Goal: Transaction & Acquisition: Purchase product/service

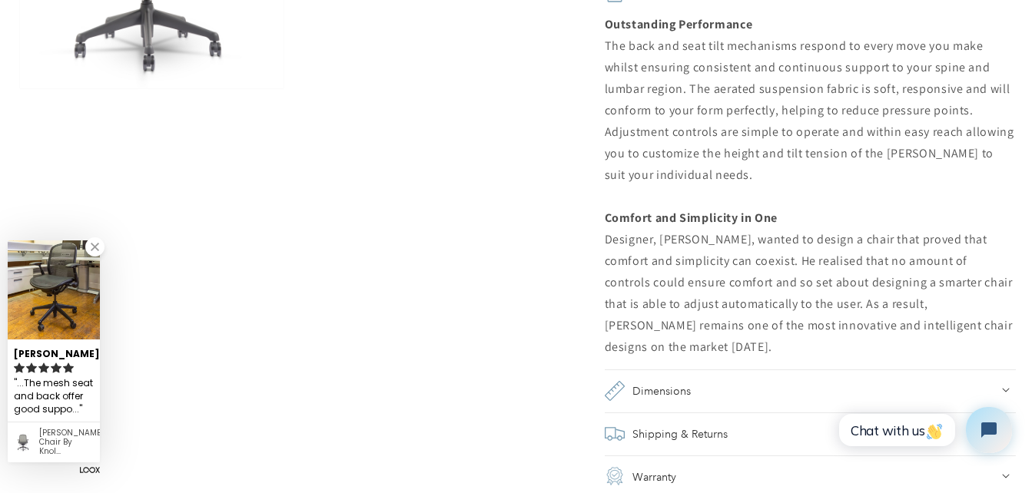
scroll to position [1306, 0]
click at [94, 247] on link at bounding box center [94, 246] width 19 height 19
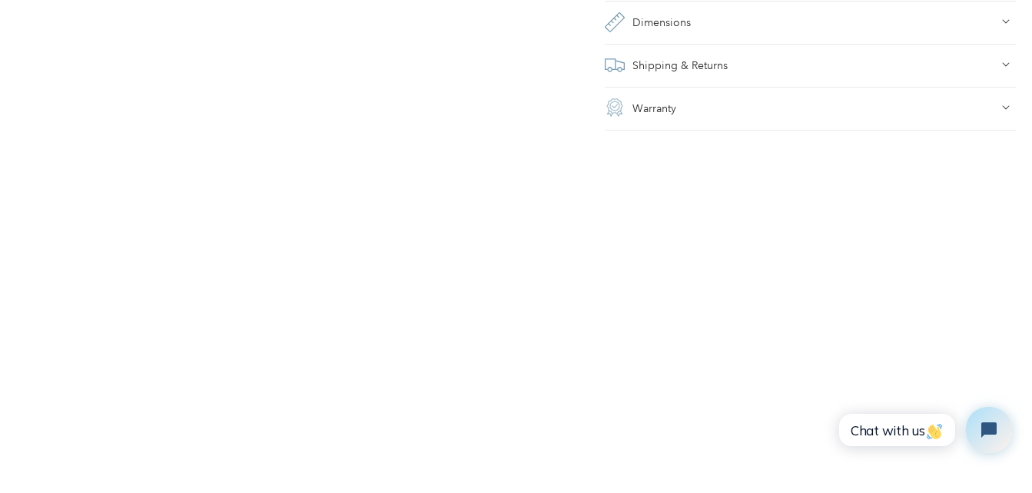
scroll to position [1767, 0]
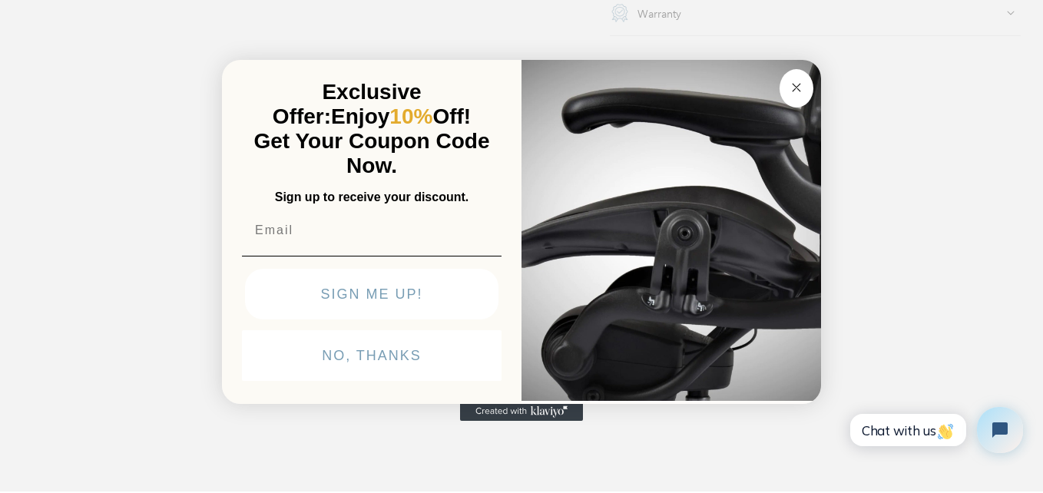
click at [803, 89] on circle "Close dialog" at bounding box center [797, 88] width 18 height 18
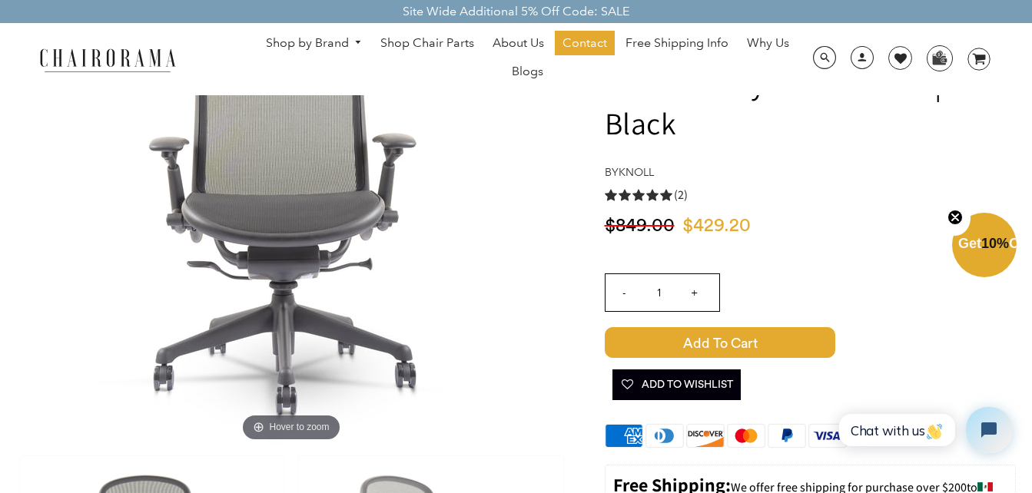
scroll to position [77, 0]
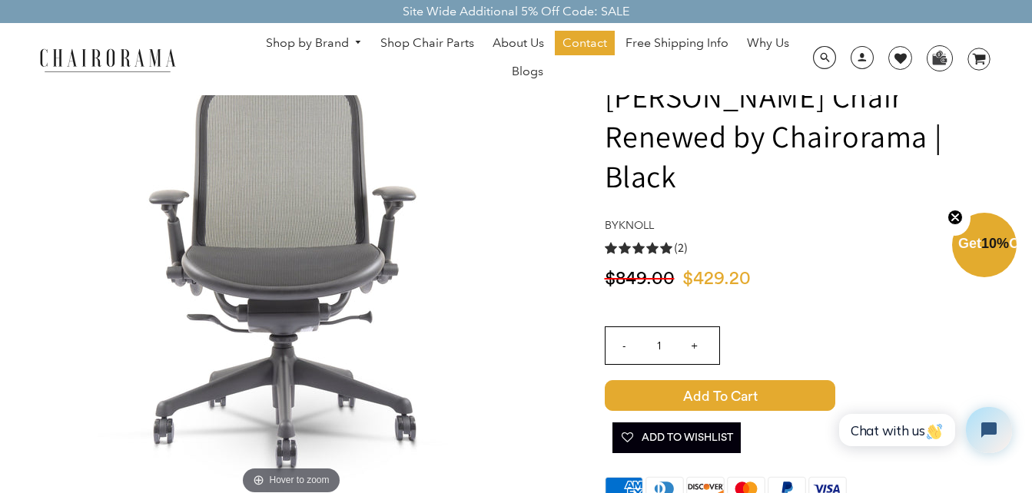
click at [693, 327] on input "+" at bounding box center [694, 345] width 37 height 37
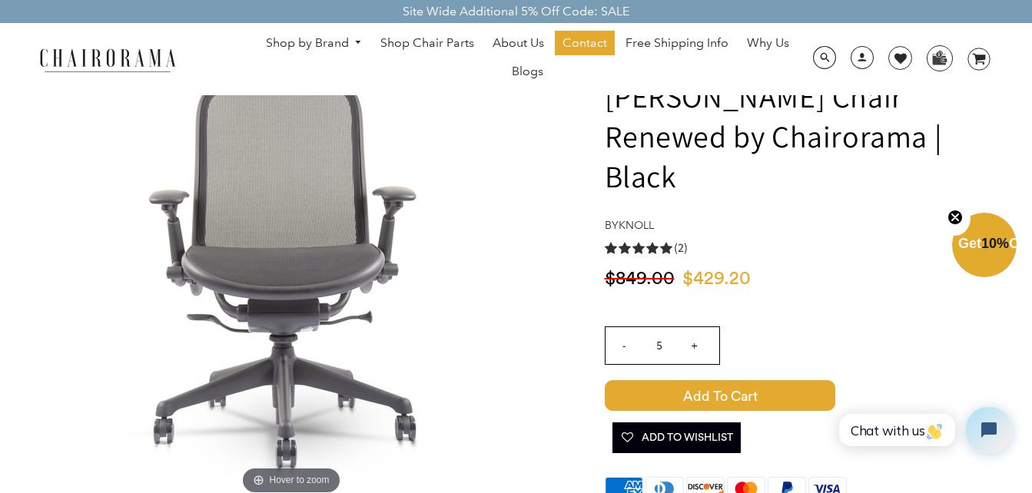
type input "6"
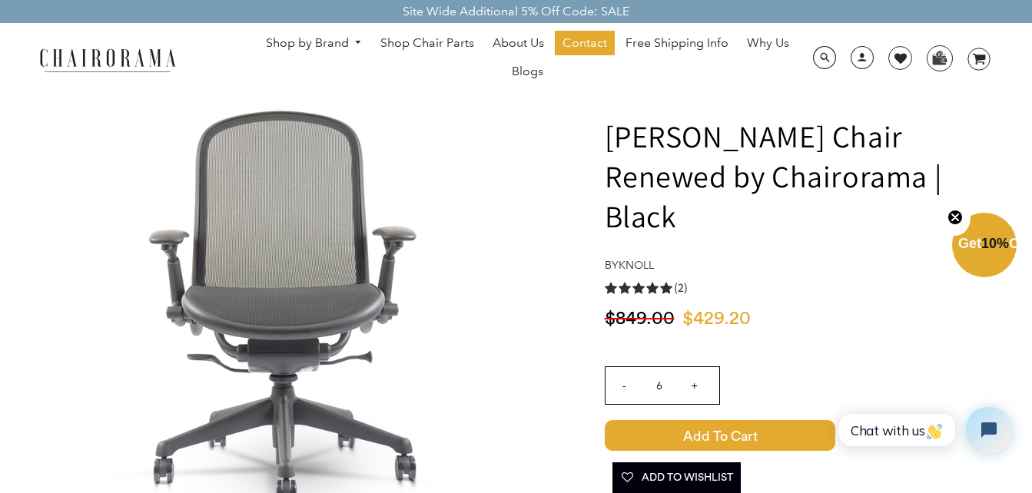
scroll to position [0, 0]
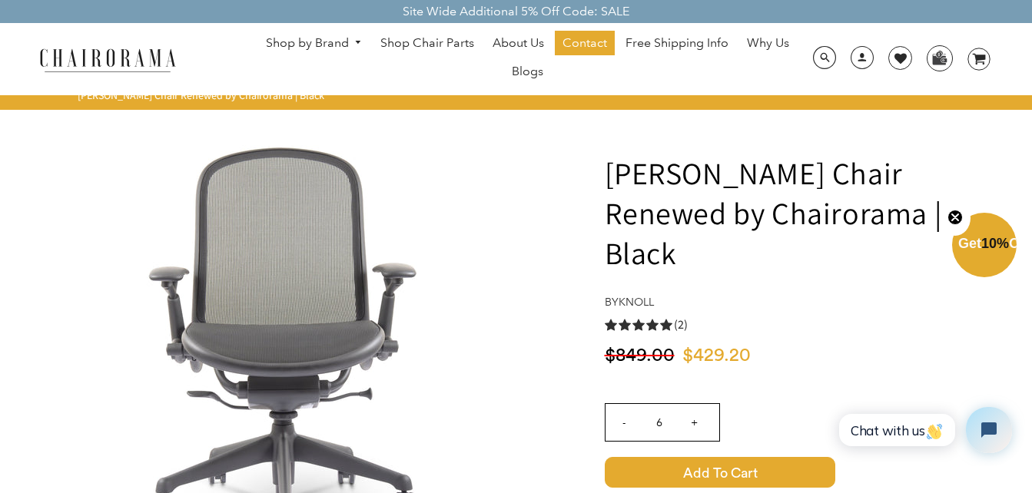
click at [757, 457] on span "Add to Cart" at bounding box center [720, 472] width 230 height 31
drag, startPoint x: 608, startPoint y: 167, endPoint x: 901, endPoint y: 214, distance: 297.0
click at [901, 214] on h1 "[PERSON_NAME] Chair Renewed by Chairorama | Black" at bounding box center [810, 213] width 411 height 120
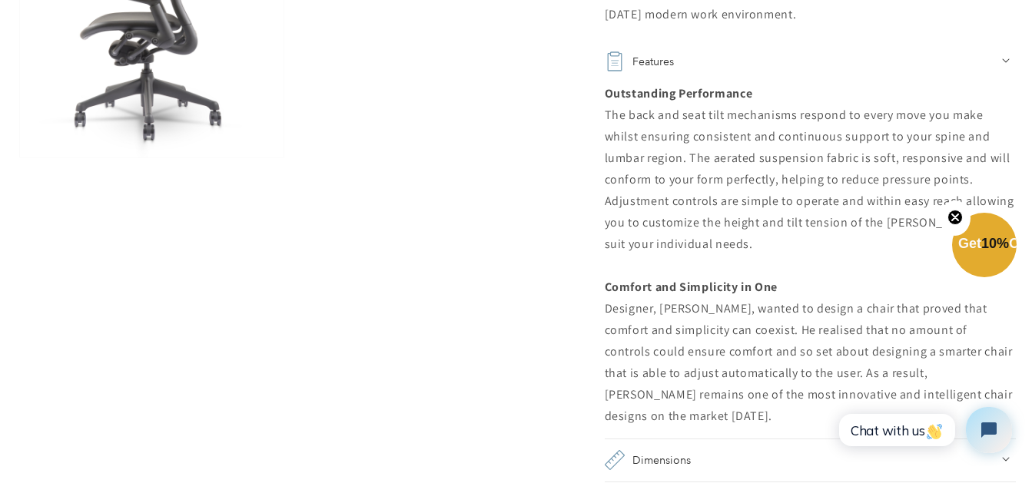
scroll to position [1536, 0]
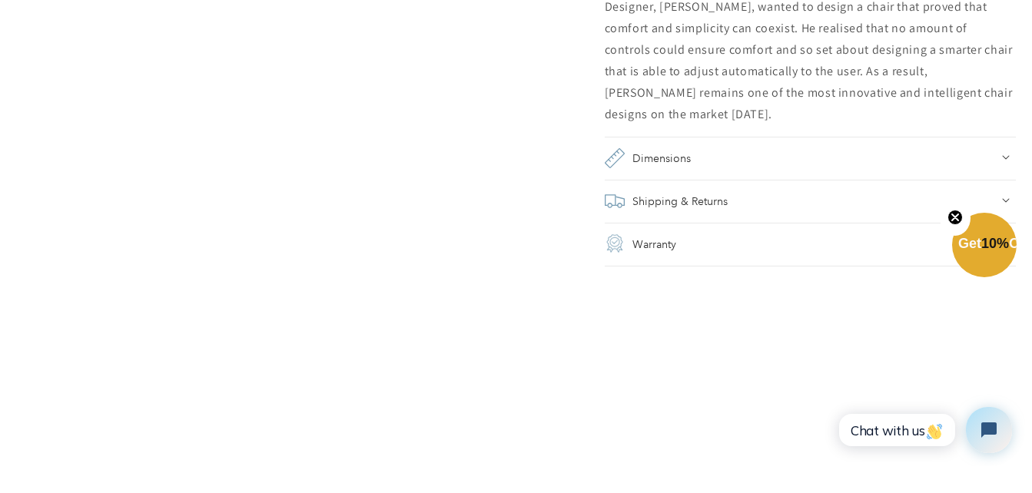
click at [1002, 155] on icon at bounding box center [1006, 157] width 8 height 5
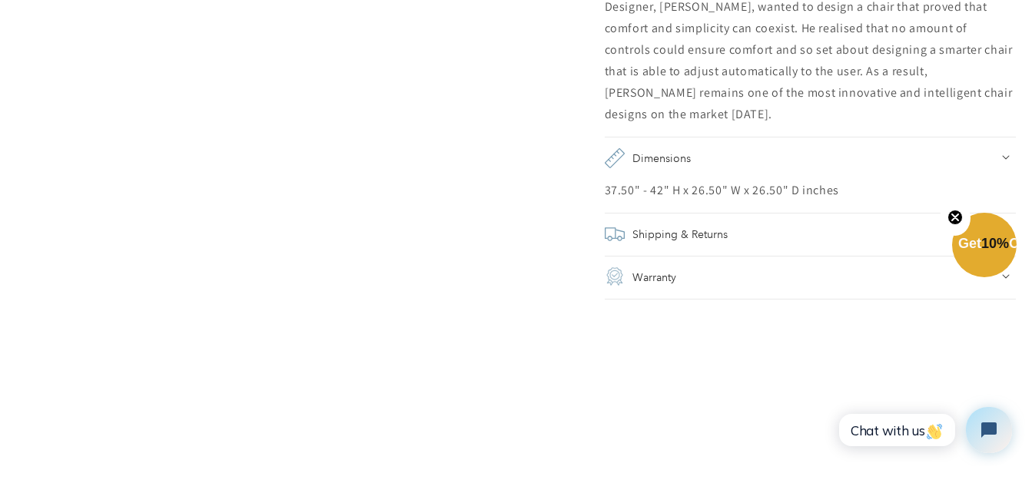
click at [1002, 224] on div "Shipping & Returns" at bounding box center [810, 235] width 411 height 22
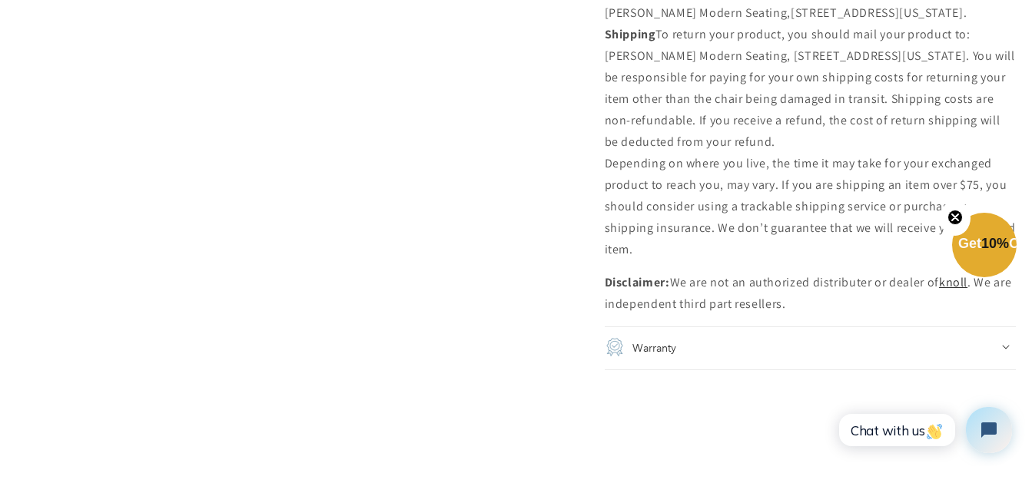
scroll to position [2765, 0]
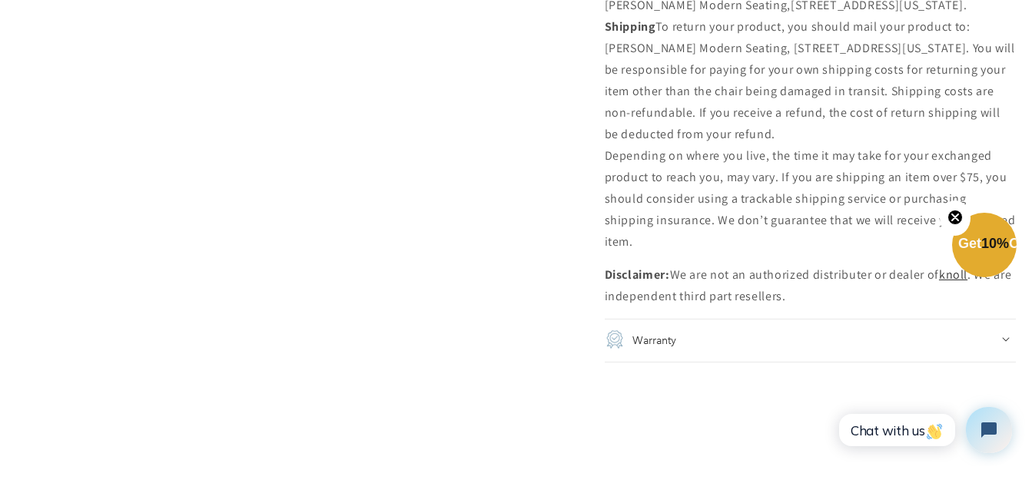
click at [671, 330] on h2 "Warranty" at bounding box center [654, 341] width 44 height 22
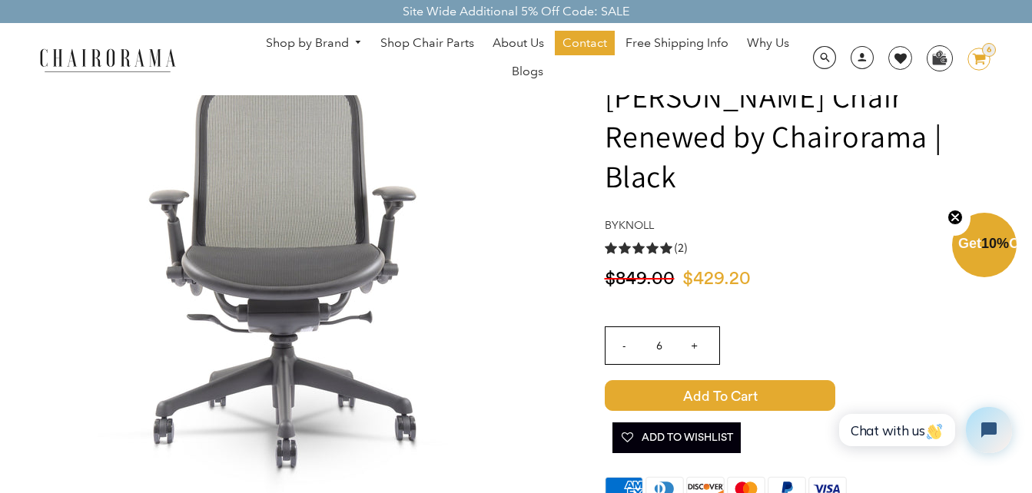
scroll to position [154, 0]
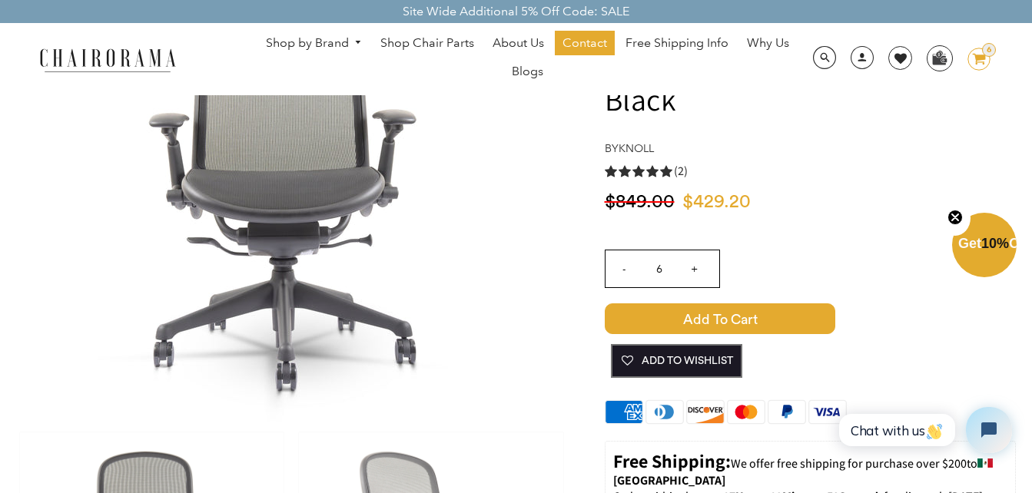
click at [725, 346] on span "Add To Wishlist" at bounding box center [676, 361] width 113 height 31
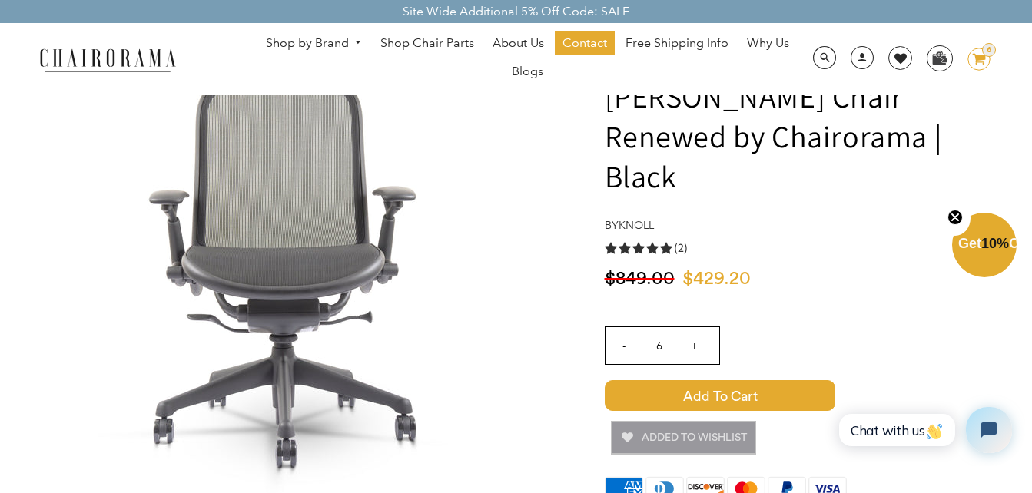
scroll to position [0, 0]
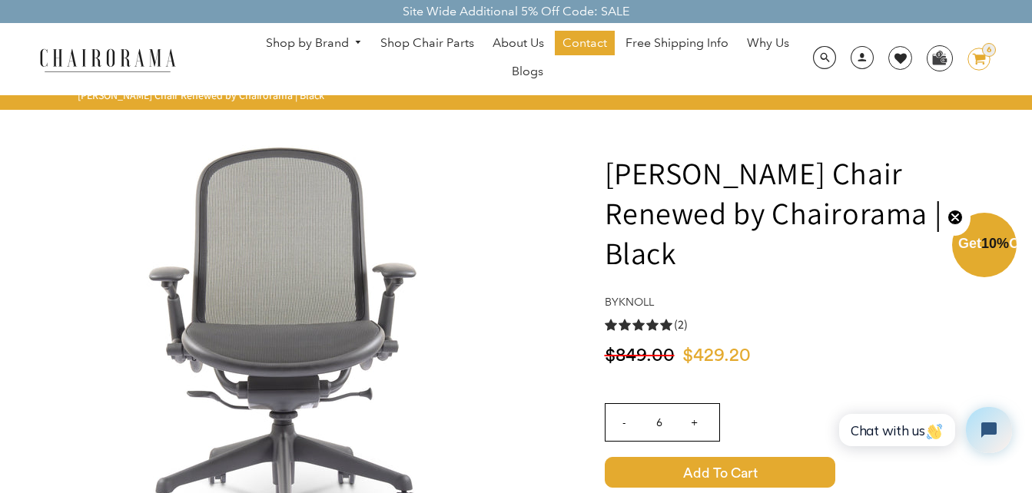
drag, startPoint x: 608, startPoint y: 177, endPoint x: 887, endPoint y: 206, distance: 281.1
click at [887, 206] on h1 "knoll Chadwick Chair Renewed by Chairorama | Black" at bounding box center [810, 213] width 411 height 120
copy h1 "knoll Chadwick Chair Renewed by Chairorama | Black"
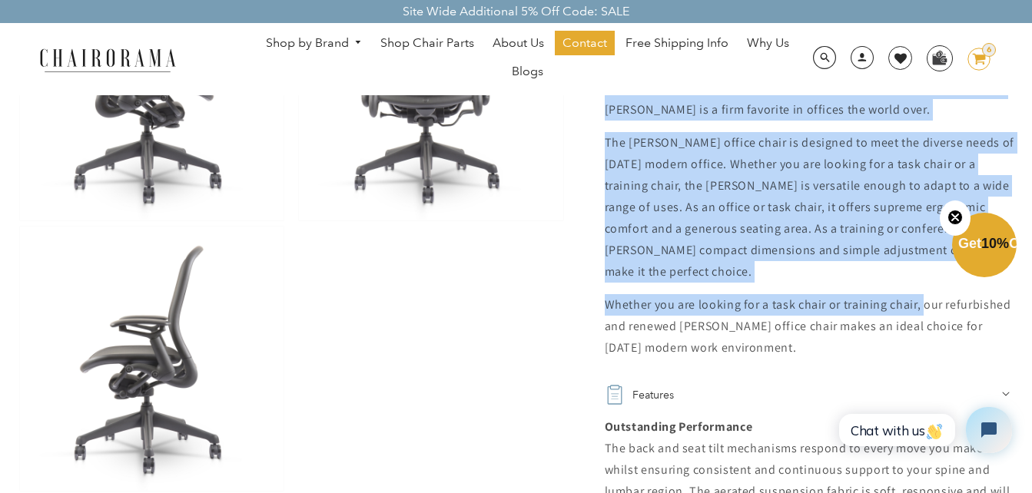
scroll to position [999, 0]
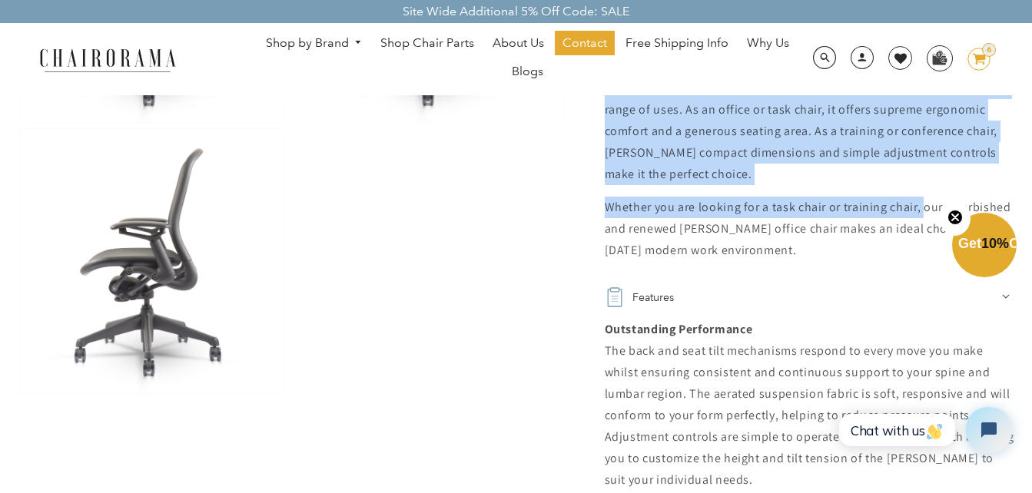
drag, startPoint x: 607, startPoint y: 237, endPoint x: 837, endPoint y: 209, distance: 232.2
click at [837, 209] on div "The Knoll Chadwick office chair is one of the most versatile chairs available t…" at bounding box center [810, 110] width 411 height 303
copy div "The Knoll Chadwick office chair is one of the most versatile chairs available t…"
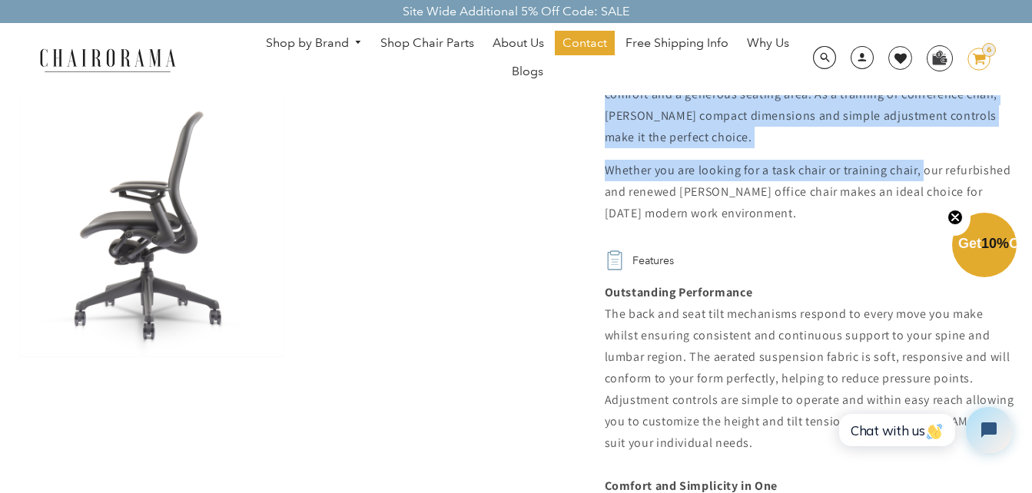
scroll to position [1112, 0]
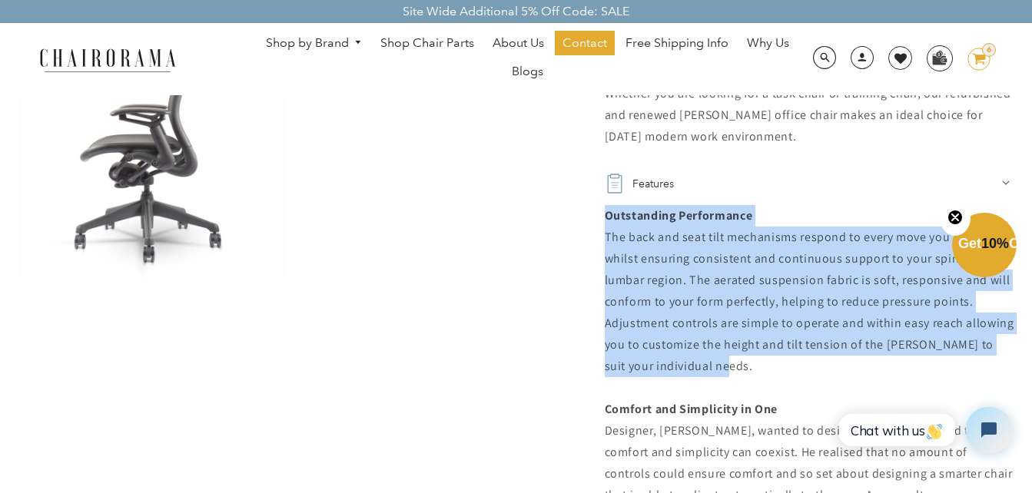
drag, startPoint x: 605, startPoint y: 178, endPoint x: 730, endPoint y: 323, distance: 190.6
click at [730, 323] on div "Outstanding Performance The back and seat tilt mechanisms respond to every move…" at bounding box center [810, 377] width 411 height 344
copy div "Outstanding Performance The back and seat tilt mechanisms respond to every move…"
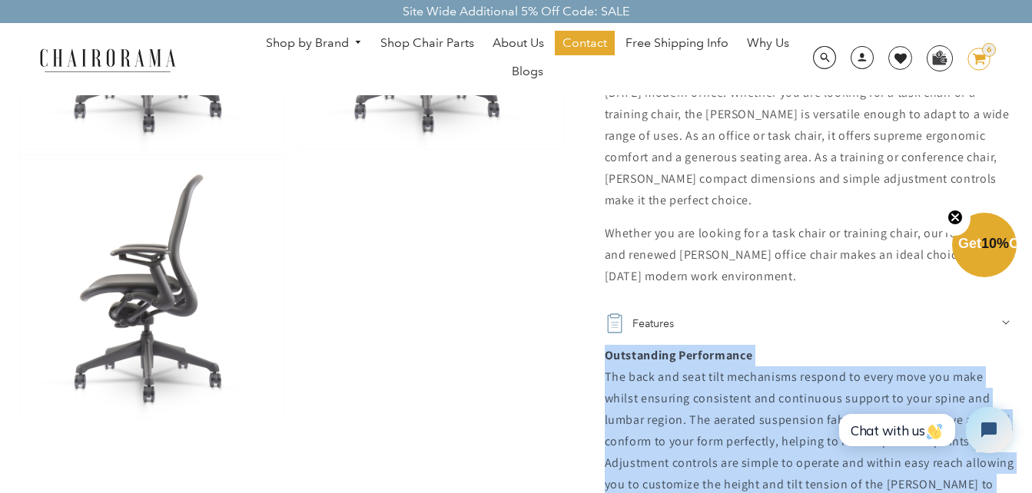
scroll to position [959, 0]
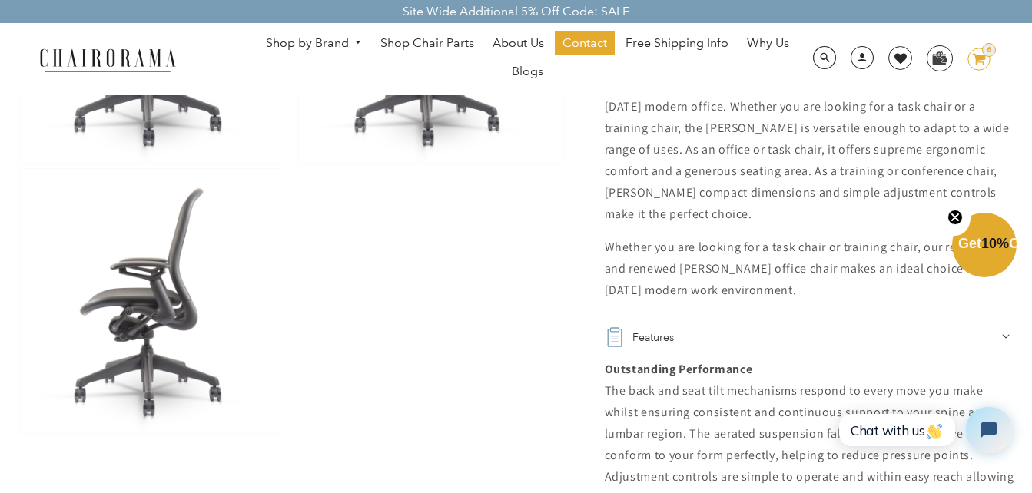
click at [1002, 334] on icon at bounding box center [1006, 336] width 8 height 5
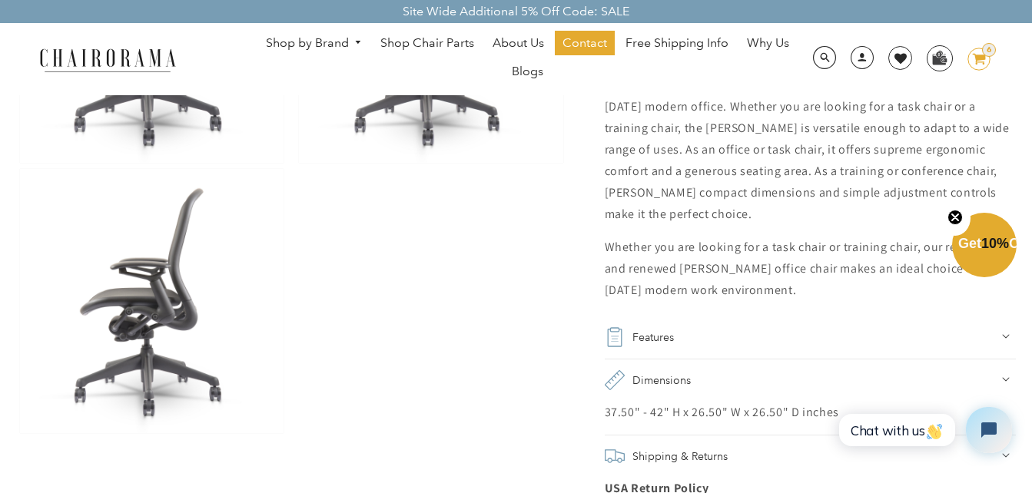
click at [1002, 334] on icon at bounding box center [1006, 336] width 8 height 5
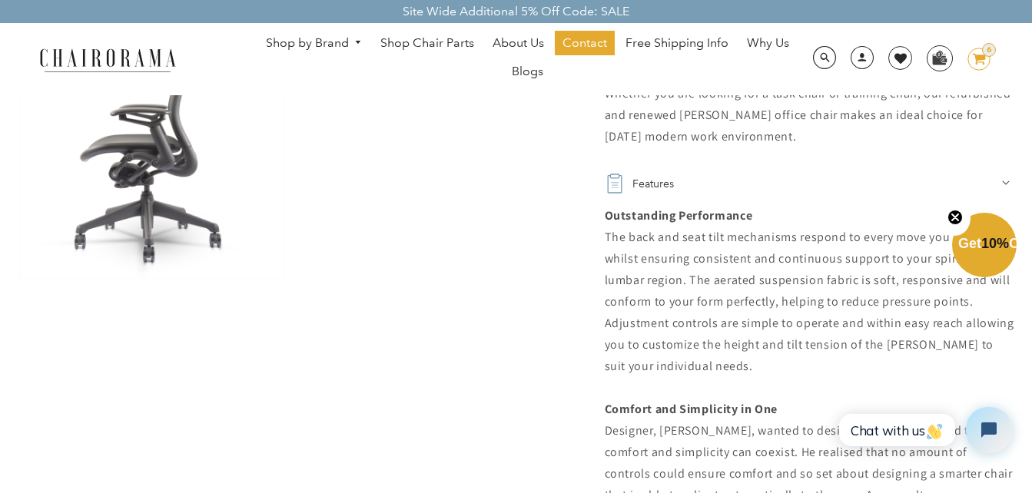
scroll to position [1189, 0]
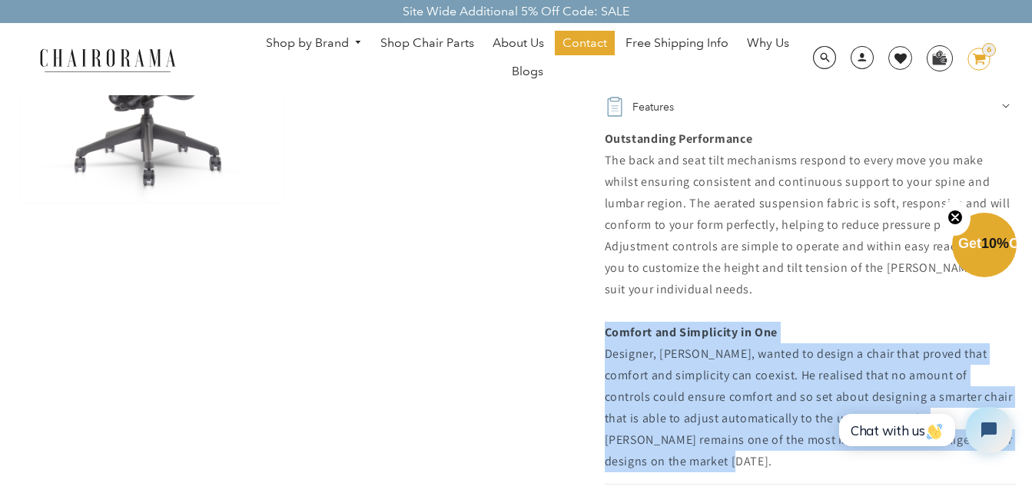
drag, startPoint x: 605, startPoint y: 290, endPoint x: 664, endPoint y: 415, distance: 138.5
click at [664, 415] on div "Outstanding Performance The back and seat tilt mechanisms respond to every move…" at bounding box center [810, 300] width 411 height 344
copy div "Comfort and Simplicity in One Designer, Don Chadwick, wanted to design a chair …"
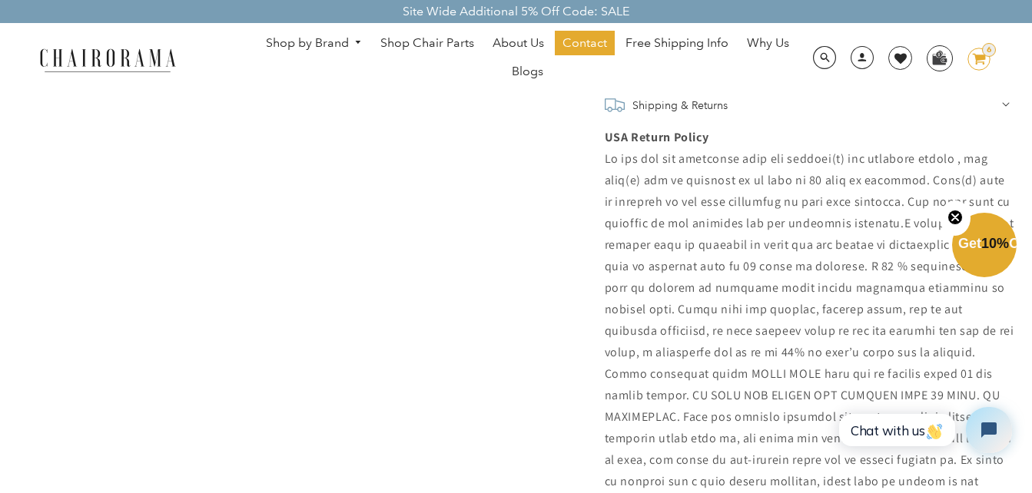
scroll to position [1343, 0]
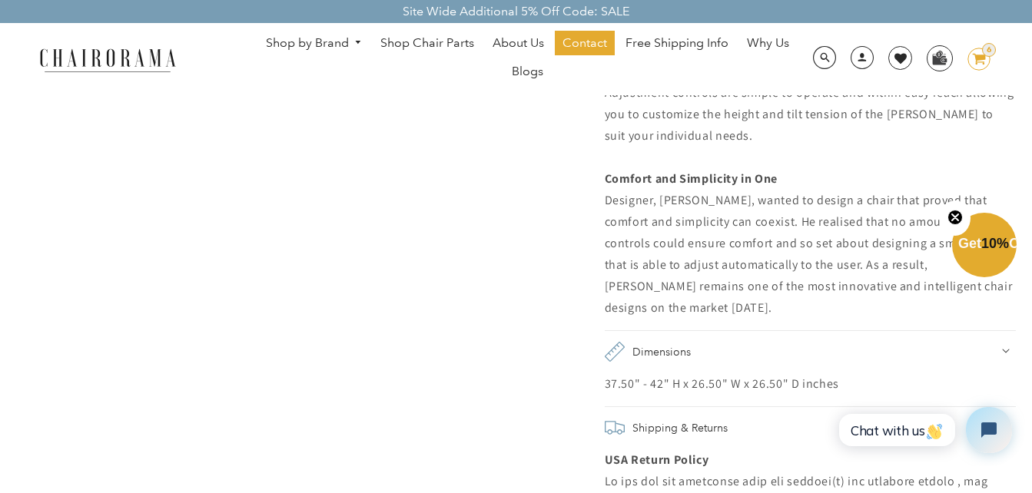
click at [545, 366] on div at bounding box center [291, 413] width 549 height 3282
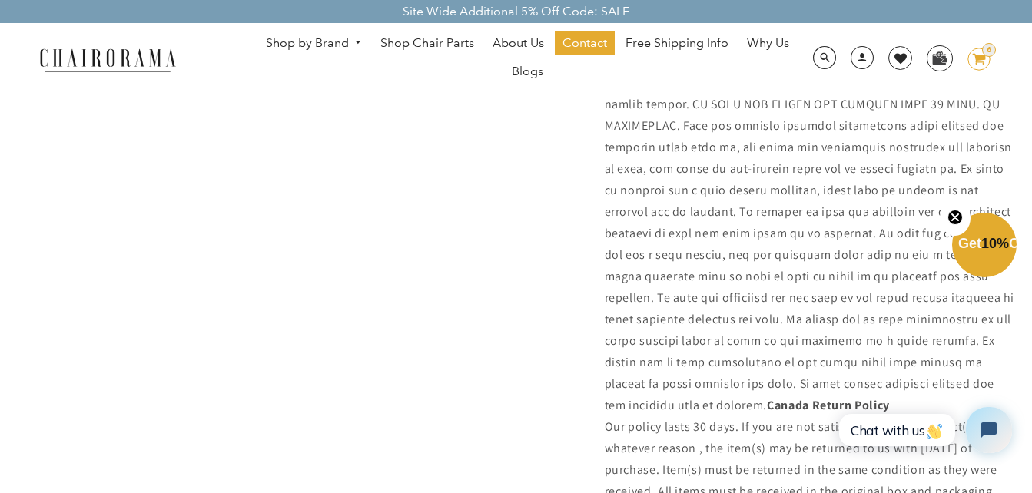
scroll to position [1957, 0]
drag, startPoint x: 596, startPoint y: 386, endPoint x: 1012, endPoint y: 336, distance: 418.6
copy details "Shipping & Returns USA Return Policy If you are not satisfied with our product(…"
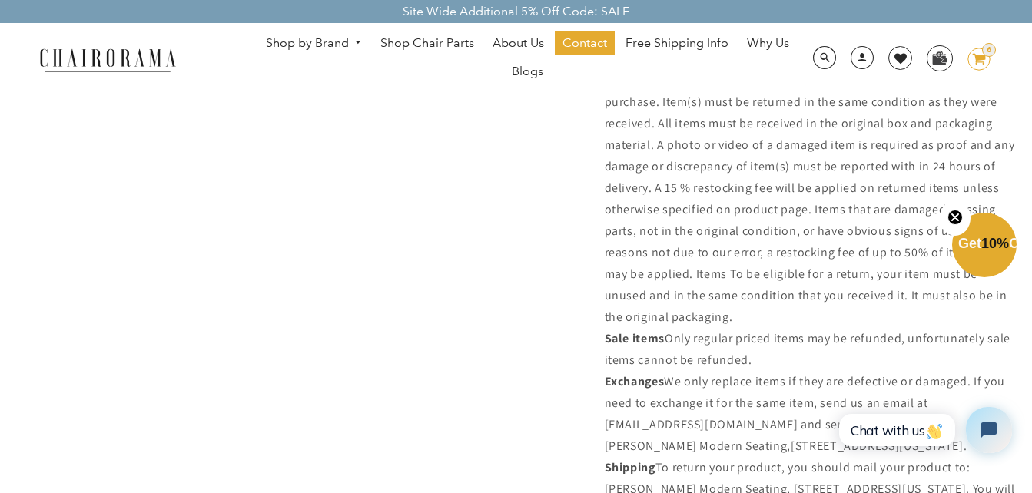
scroll to position [2341, 0]
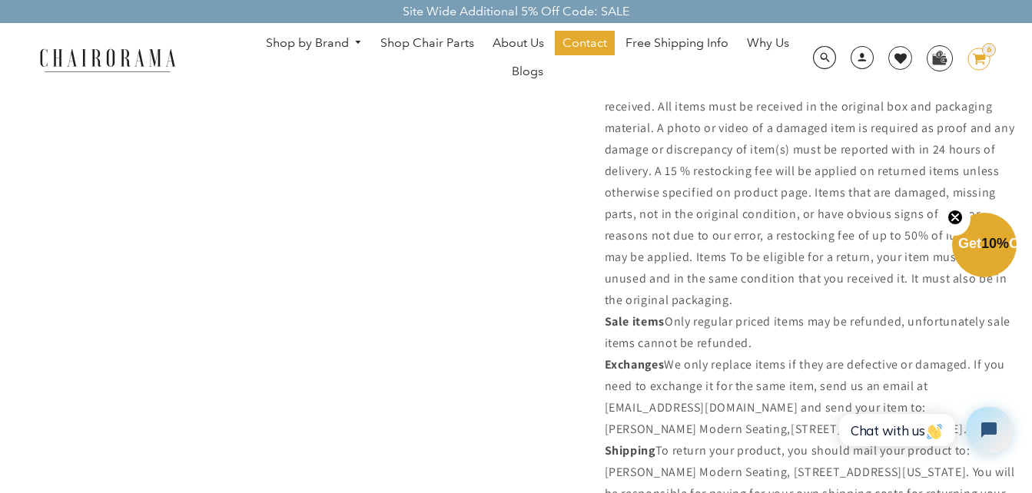
drag, startPoint x: 607, startPoint y: 280, endPoint x: 783, endPoint y: 300, distance: 176.9
click at [783, 300] on p "USA Return Policy Canada Return Policy Our policy lasts 30 days. If you are not…" at bounding box center [810, 64] width 411 height 1226
copy p "Sale items Only regular priced items may be refunded, unfortunately sale items …"
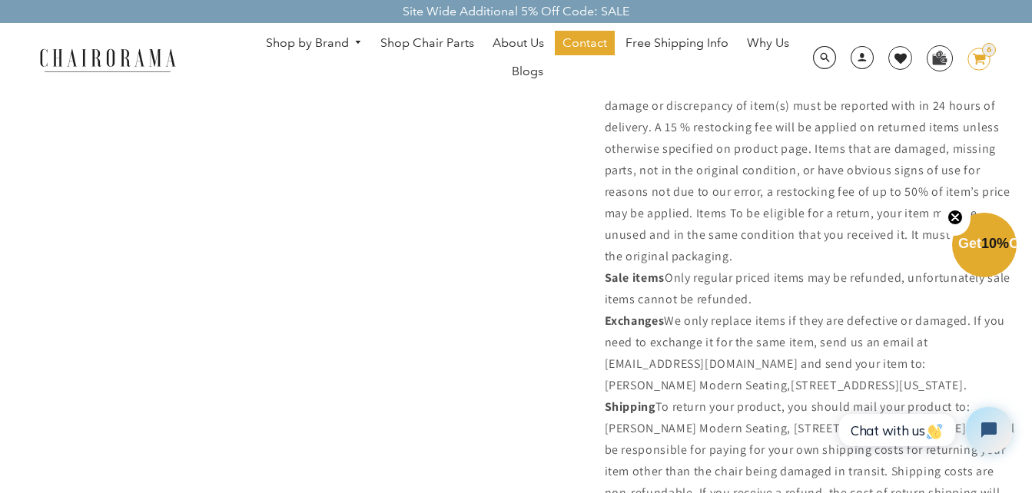
scroll to position [2418, 0]
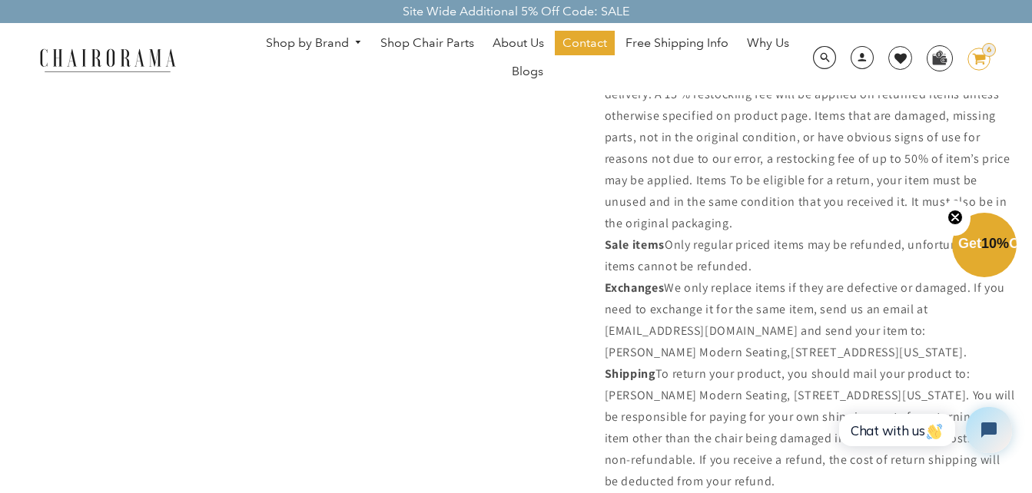
drag, startPoint x: 606, startPoint y: 255, endPoint x: 949, endPoint y: 312, distance: 348.0
copy p "Exchanges We only replace items if they are defective or damaged. If you need t…"
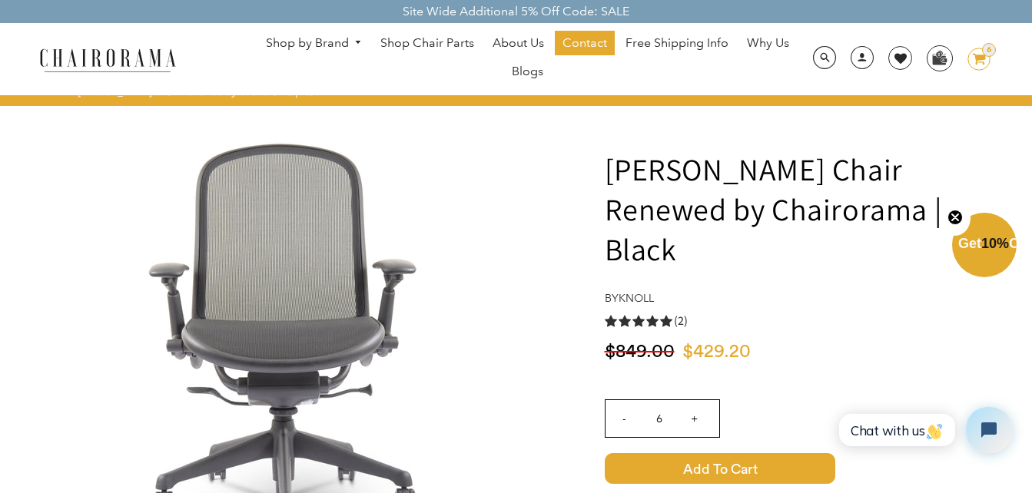
scroll to position [0, 0]
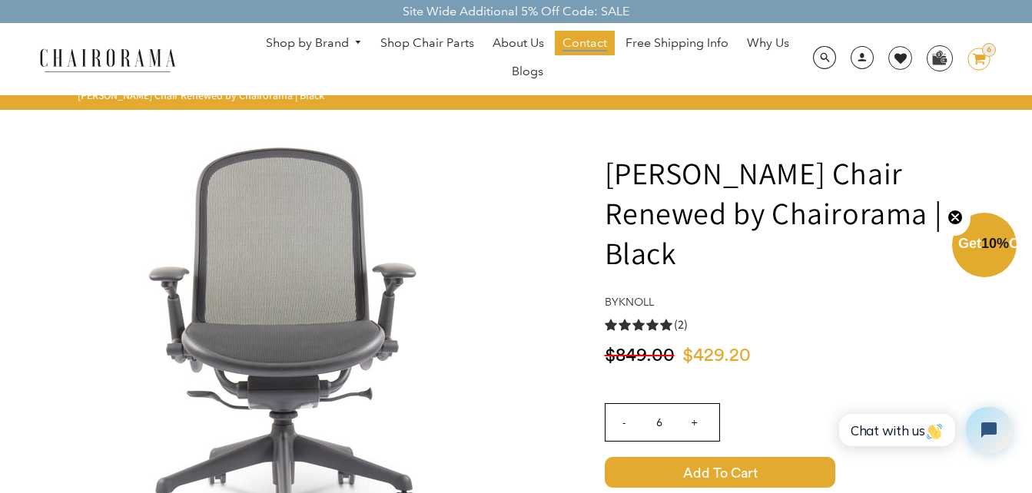
click at [575, 47] on span "Contact" at bounding box center [584, 43] width 45 height 16
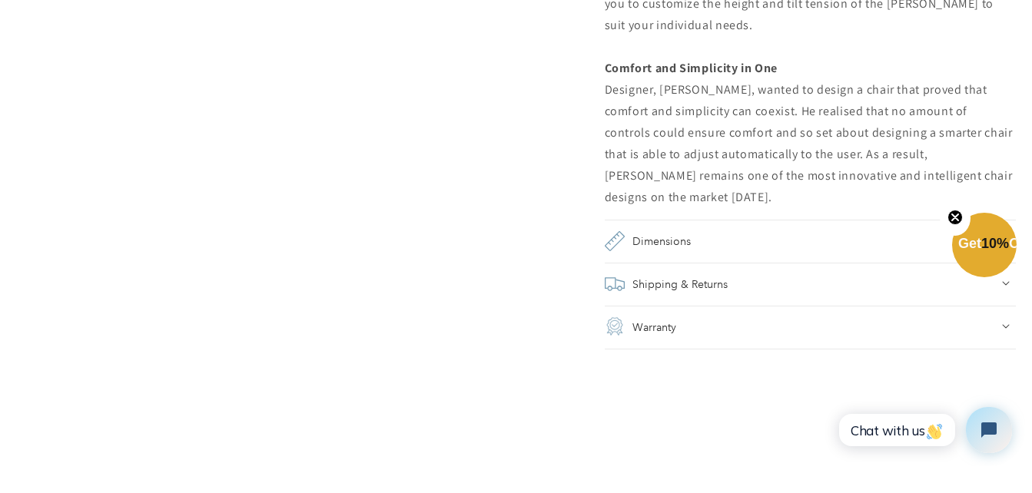
scroll to position [1459, 0]
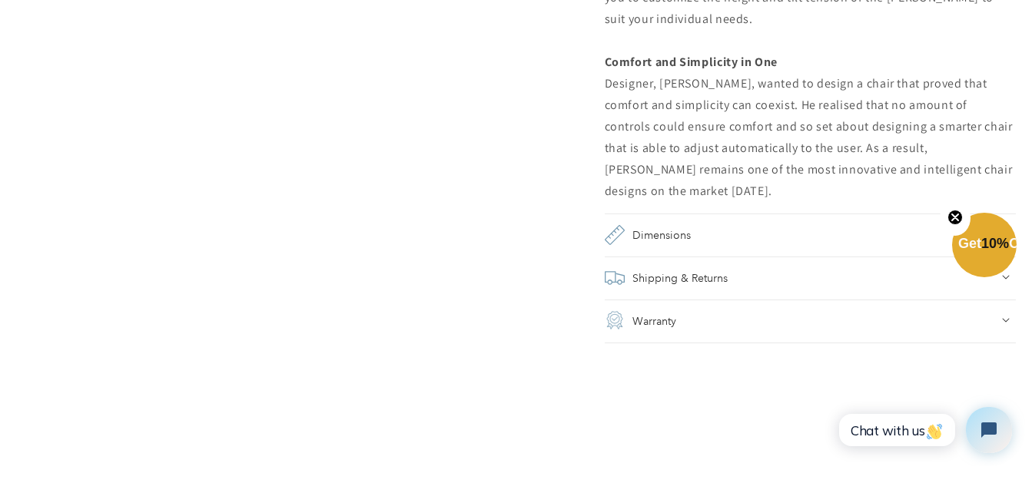
click at [638, 310] on h2 "Warranty" at bounding box center [654, 321] width 44 height 22
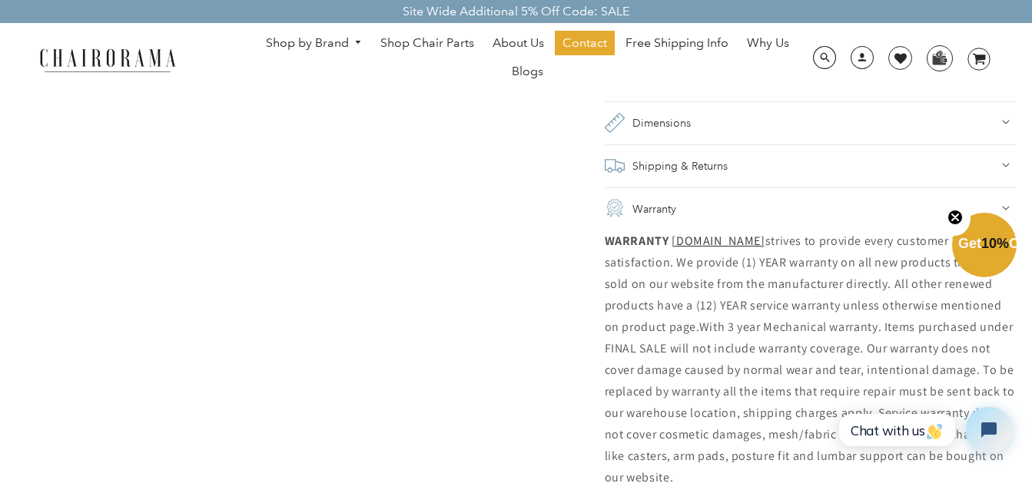
scroll to position [1536, 0]
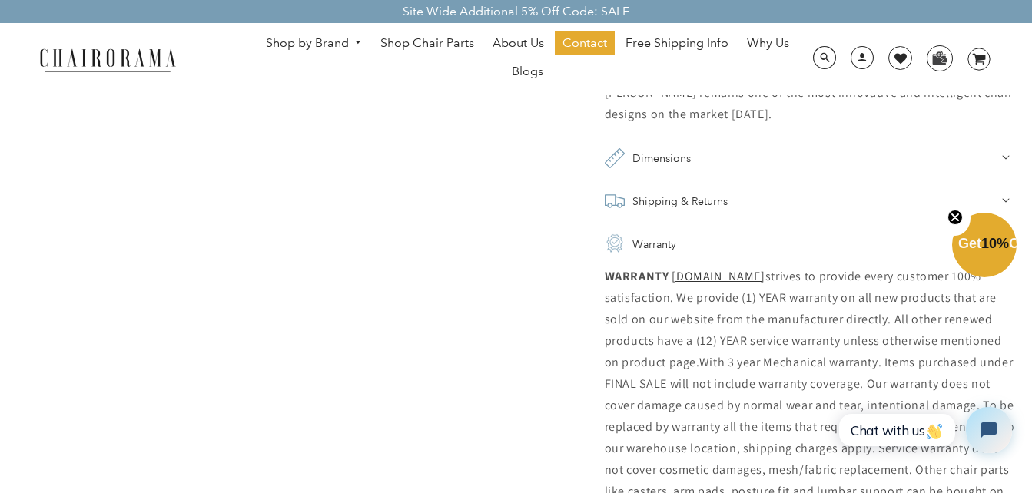
click at [675, 147] on h2 "Dimensions" at bounding box center [661, 158] width 58 height 22
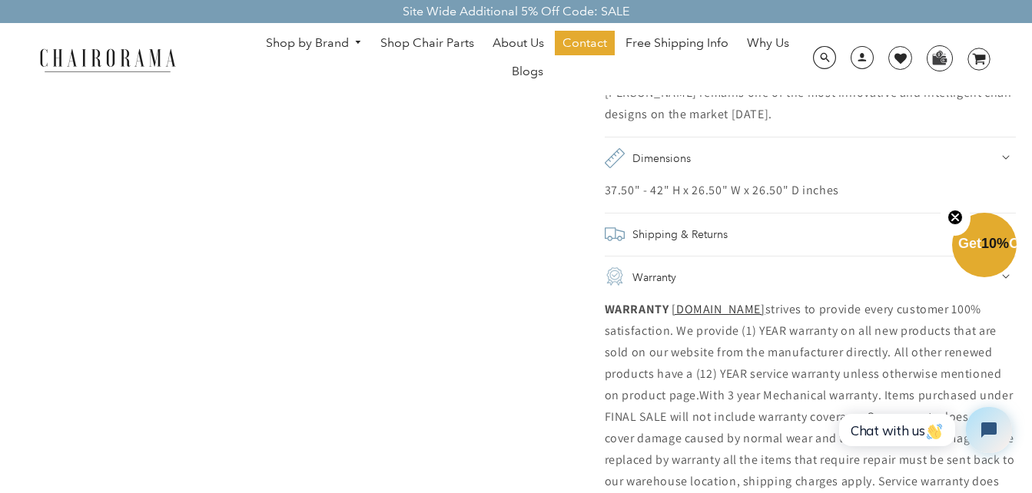
drag, startPoint x: 600, startPoint y: 151, endPoint x: 849, endPoint y: 150, distance: 248.9
copy div "37.50" - 42" H x 26.50" W x 26.50" D inches"
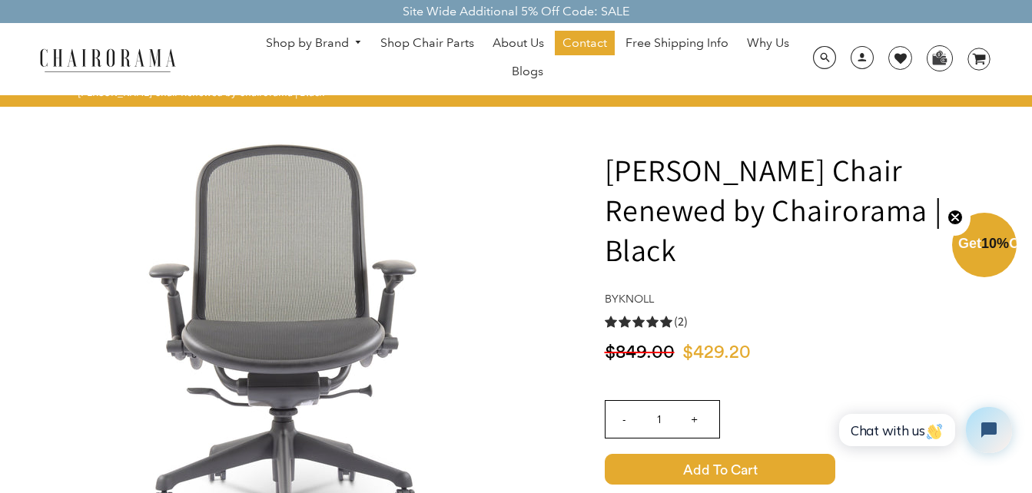
scroll to position [0, 0]
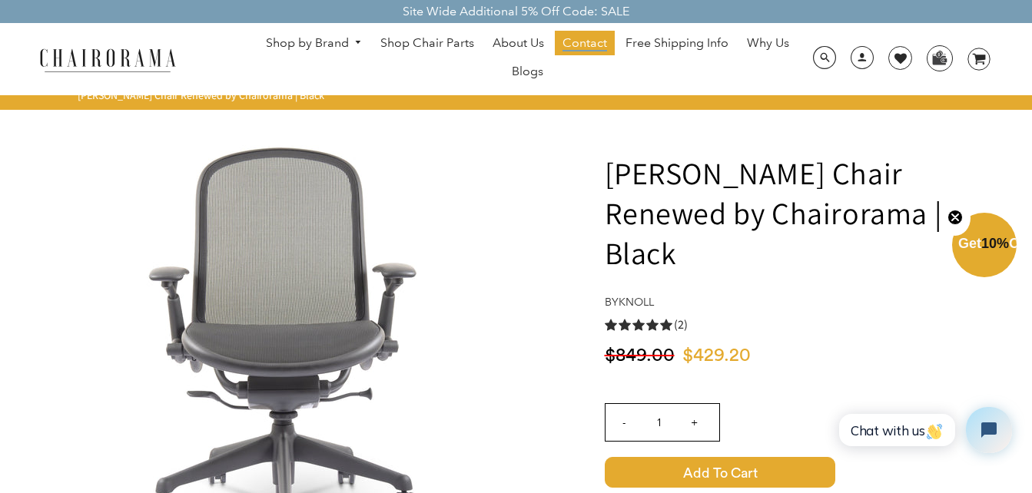
click at [595, 43] on span "Contact" at bounding box center [584, 43] width 45 height 16
click at [585, 41] on span "Contact" at bounding box center [584, 43] width 45 height 16
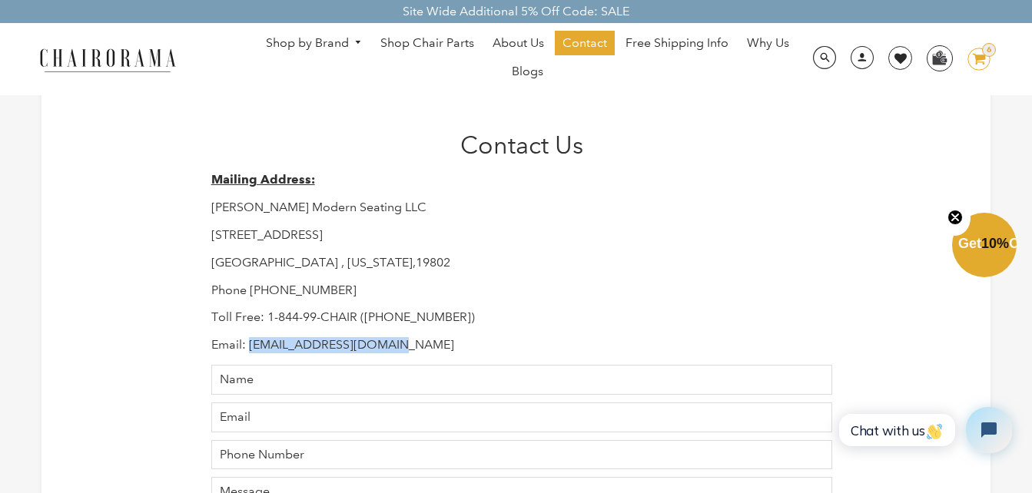
drag, startPoint x: 409, startPoint y: 343, endPoint x: 249, endPoint y: 353, distance: 160.8
click at [249, 353] on p "Email: Support@chairorama.com" at bounding box center [521, 345] width 621 height 16
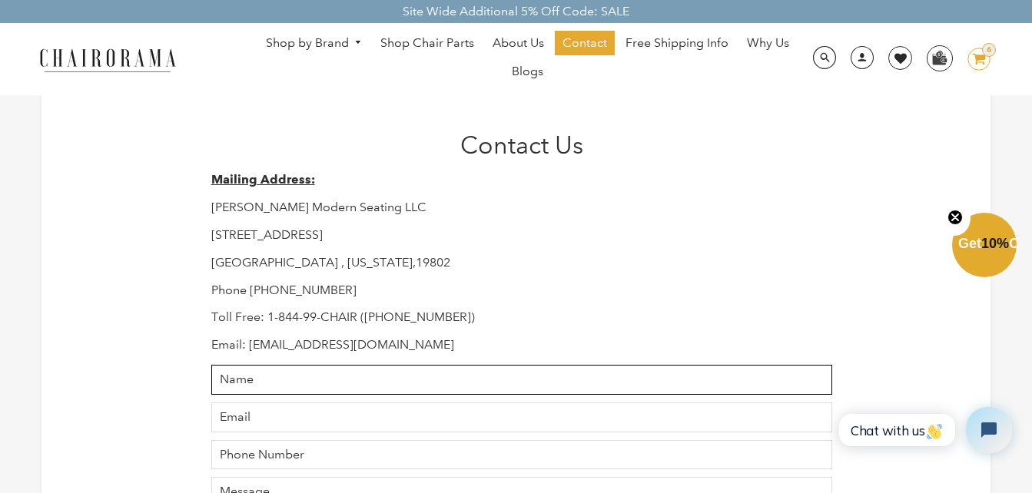
drag, startPoint x: 249, startPoint y: 353, endPoint x: 516, endPoint y: 372, distance: 268.0
click at [516, 372] on input "Name" at bounding box center [521, 380] width 621 height 30
click at [429, 377] on input "Name" at bounding box center [521, 380] width 621 height 30
type input "JUAN RUBIO"
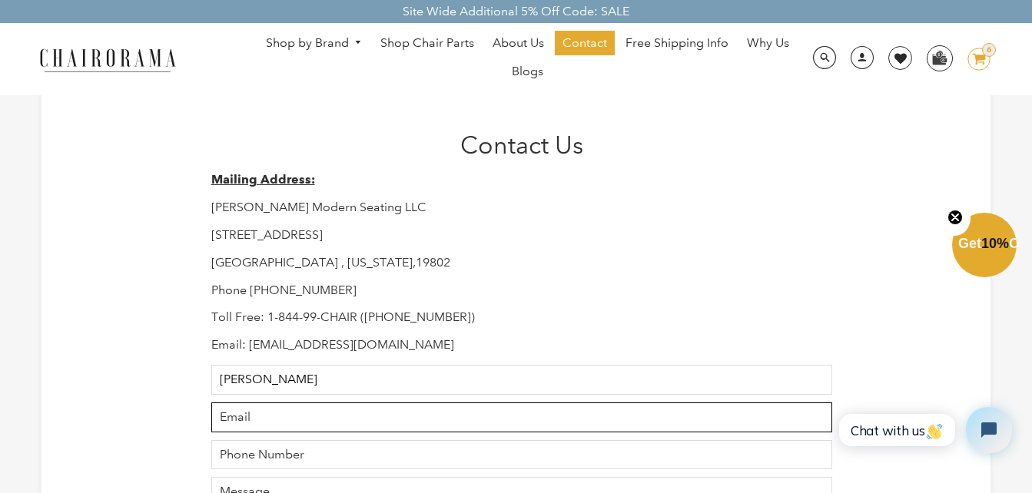
type input "jssolucionesmobauto@outlook.com"
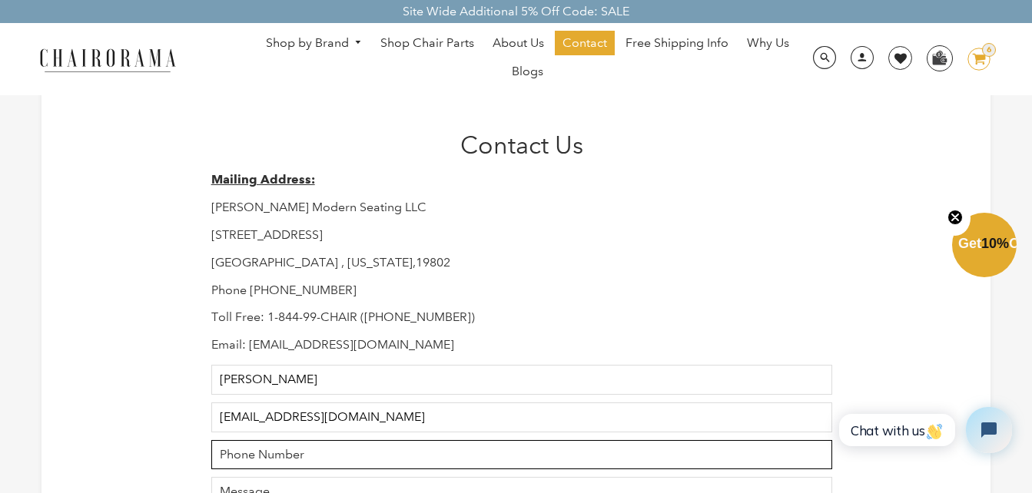
type input "7221332801"
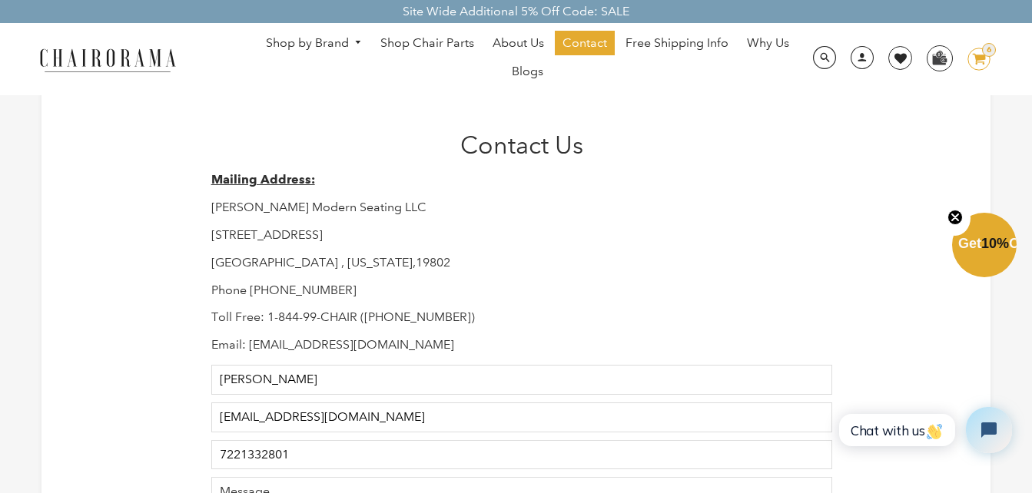
click at [558, 262] on p "Wilmington , Delaware,19802" at bounding box center [521, 263] width 621 height 16
click at [774, 40] on span "Why Us" at bounding box center [768, 43] width 42 height 16
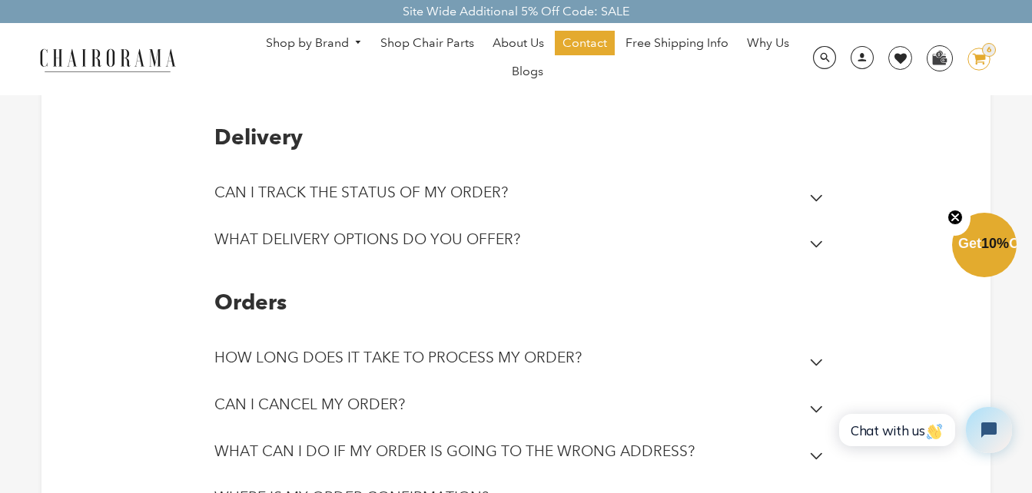
scroll to position [307, 0]
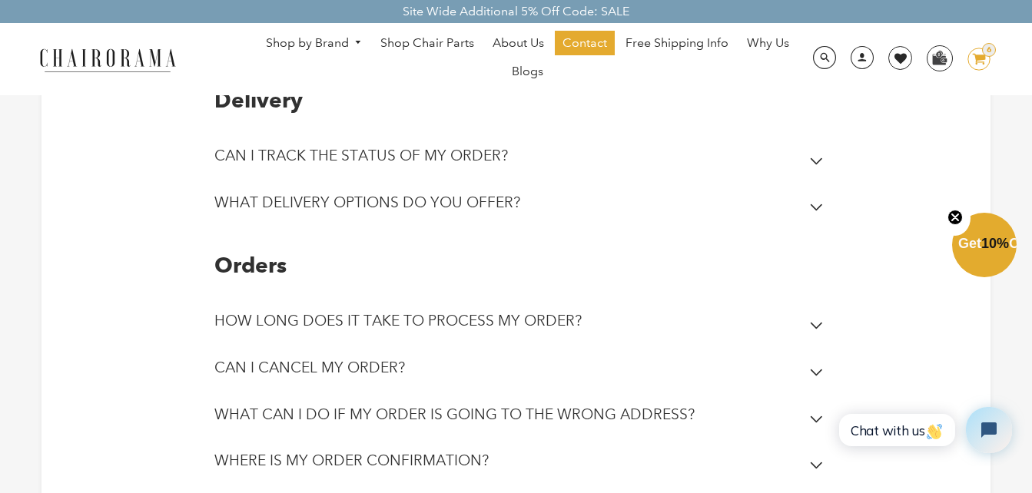
click at [813, 325] on icon at bounding box center [816, 326] width 12 height 6
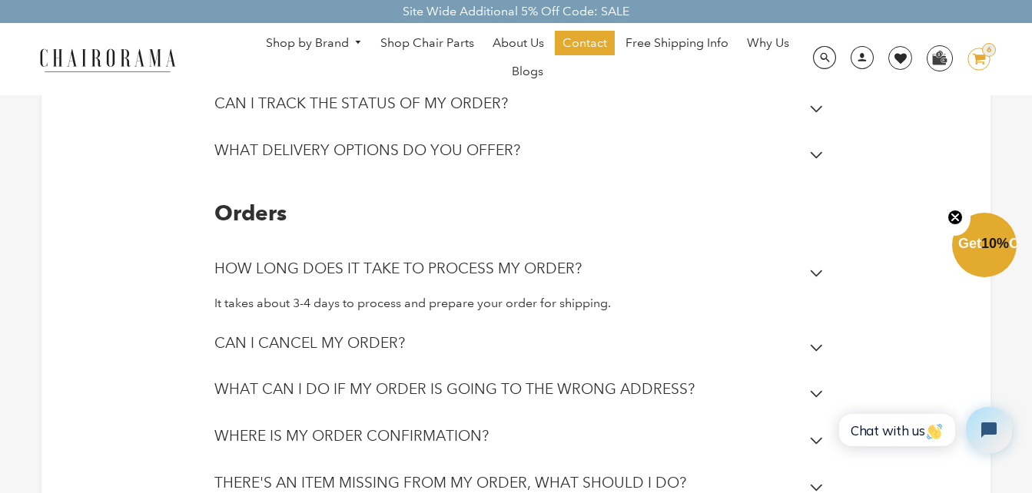
scroll to position [384, 0]
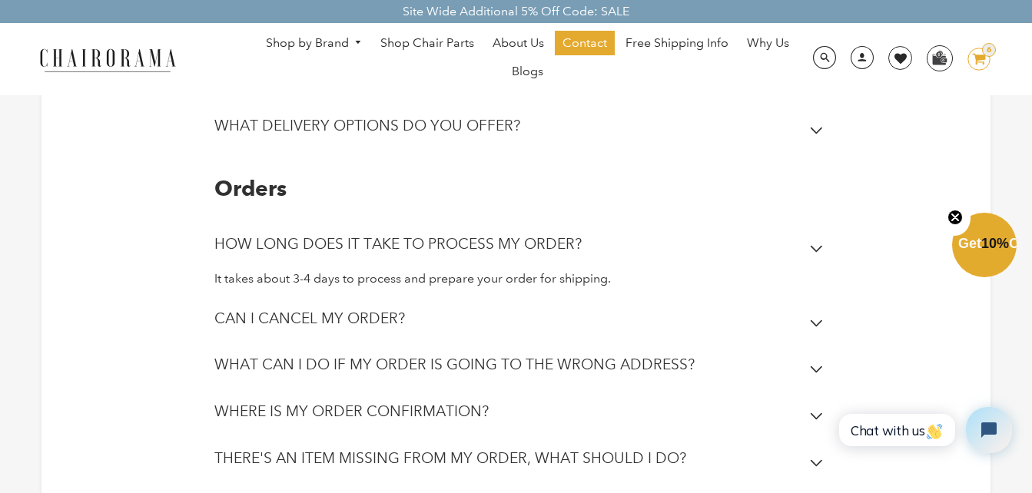
click at [813, 320] on icon at bounding box center [816, 324] width 13 height 8
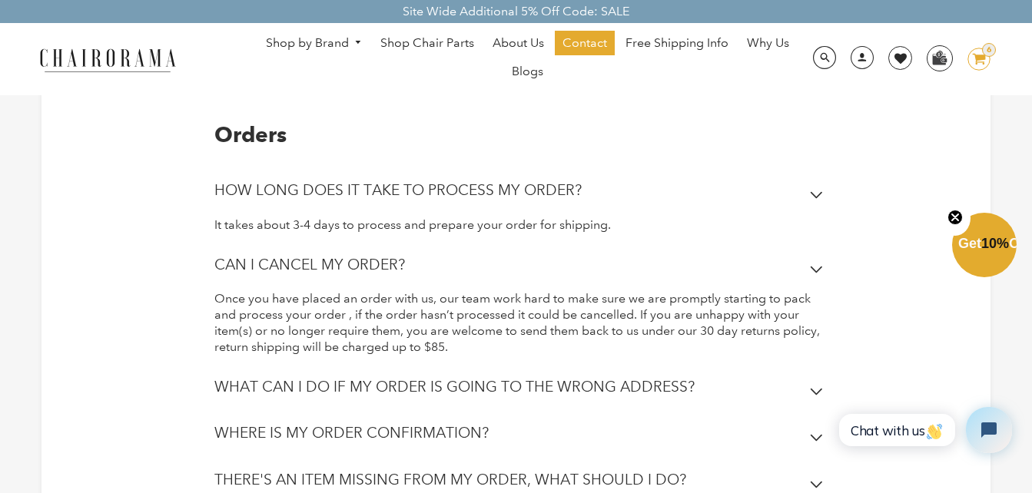
scroll to position [461, 0]
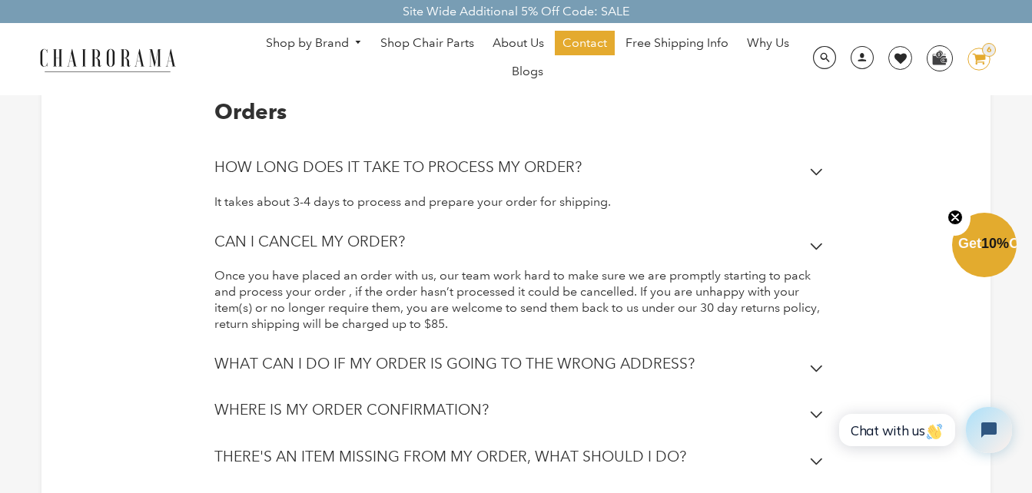
click at [564, 368] on h2 "WHAT CAN I DO IF MY ORDER IS GOING TO THE WRONG ADDRESS?" at bounding box center [454, 364] width 480 height 18
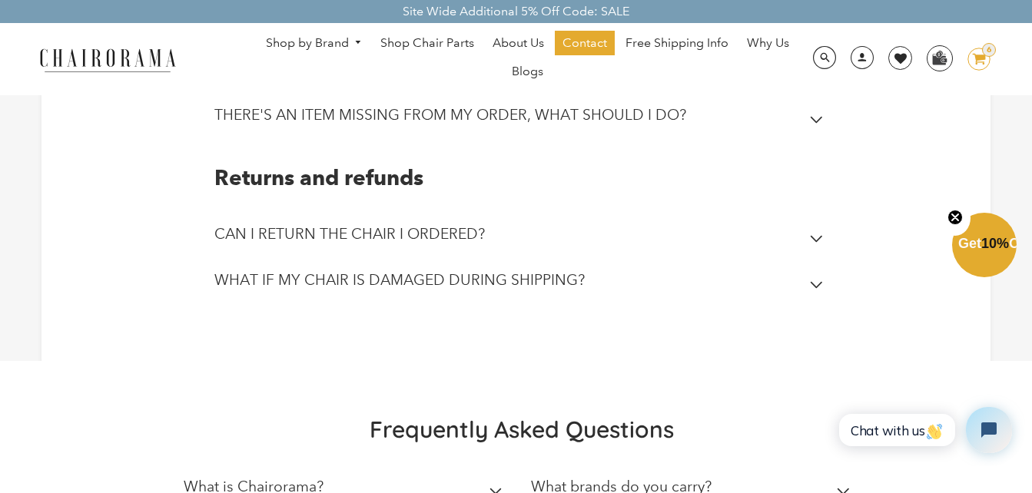
scroll to position [845, 0]
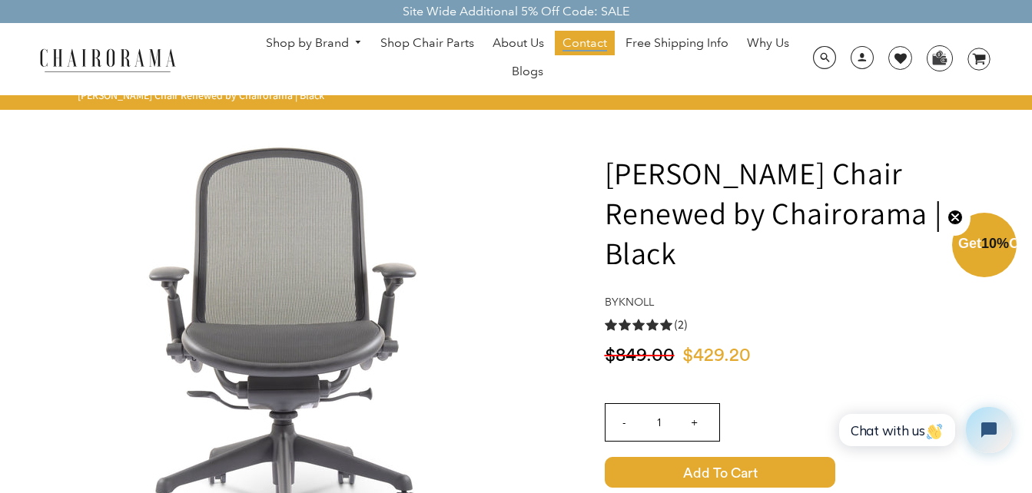
click at [596, 44] on span "Contact" at bounding box center [584, 43] width 45 height 16
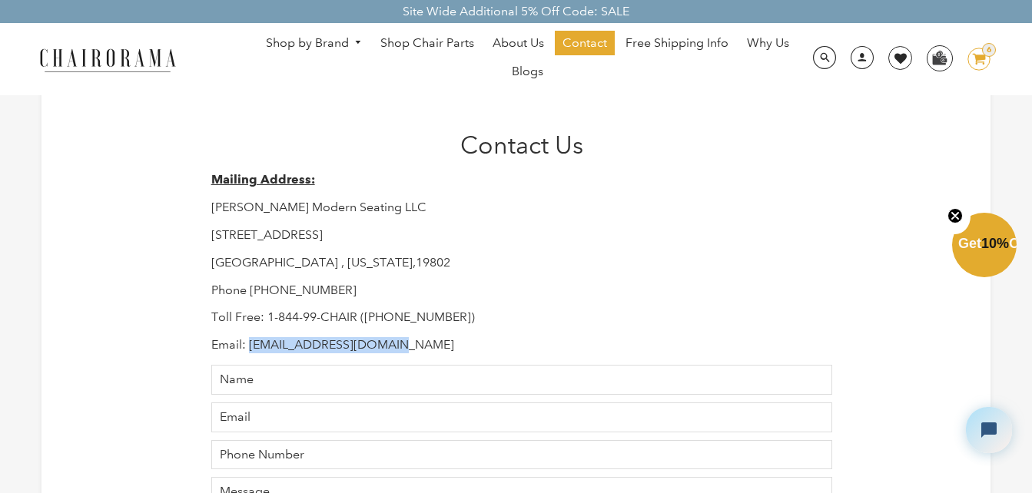
drag, startPoint x: 395, startPoint y: 346, endPoint x: 250, endPoint y: 345, distance: 144.4
click at [250, 345] on p "Email: [EMAIL_ADDRESS][DOMAIN_NAME]" at bounding box center [521, 345] width 621 height 16
copy p "[EMAIL_ADDRESS][DOMAIN_NAME]"
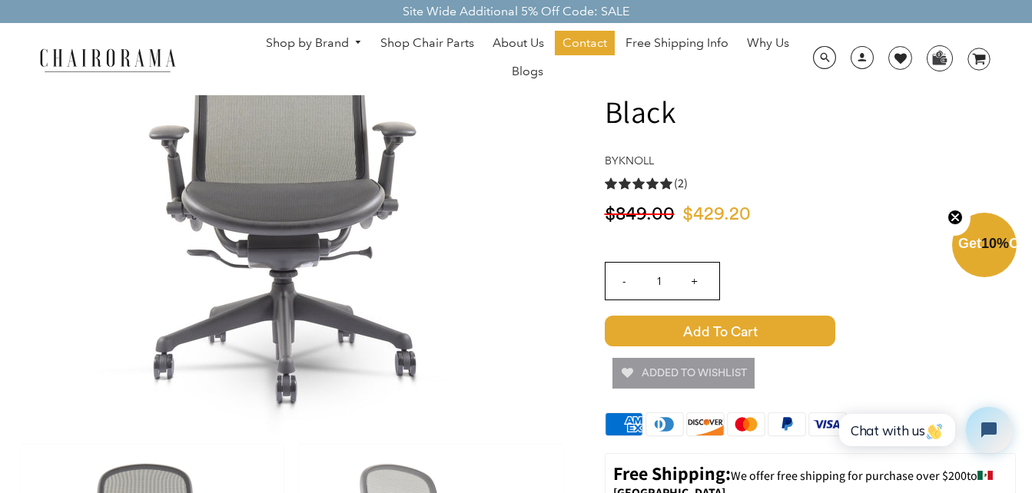
scroll to position [154, 0]
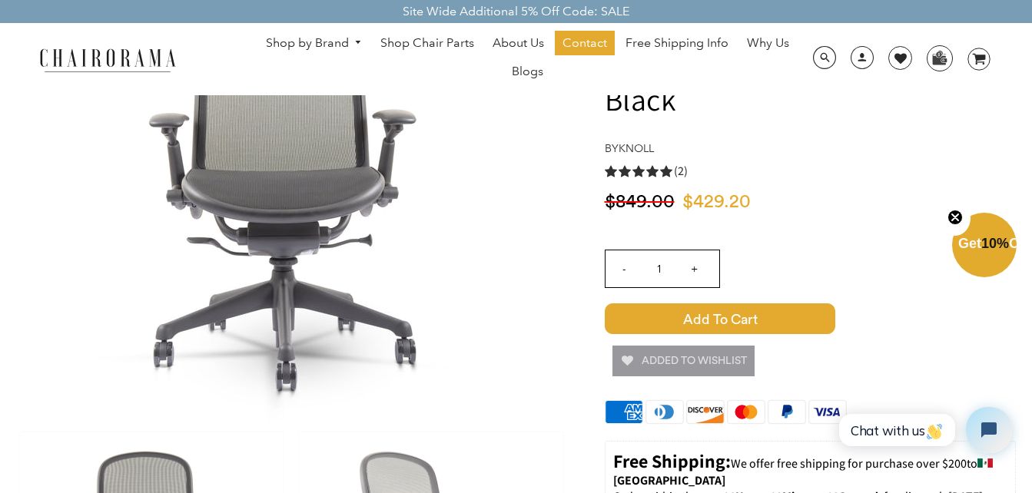
click at [695, 250] on input "+" at bounding box center [694, 268] width 37 height 37
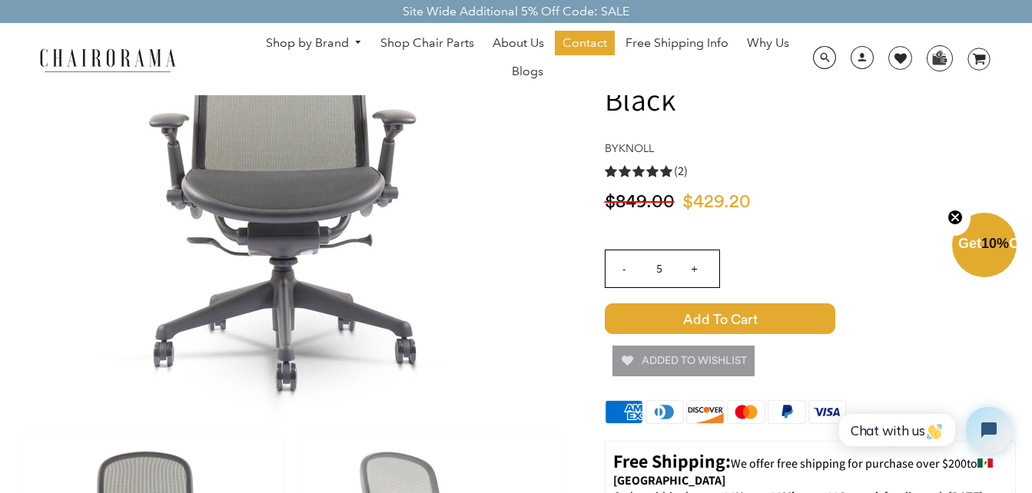
type input "6"
click at [745, 303] on span "Add to Cart" at bounding box center [720, 318] width 230 height 31
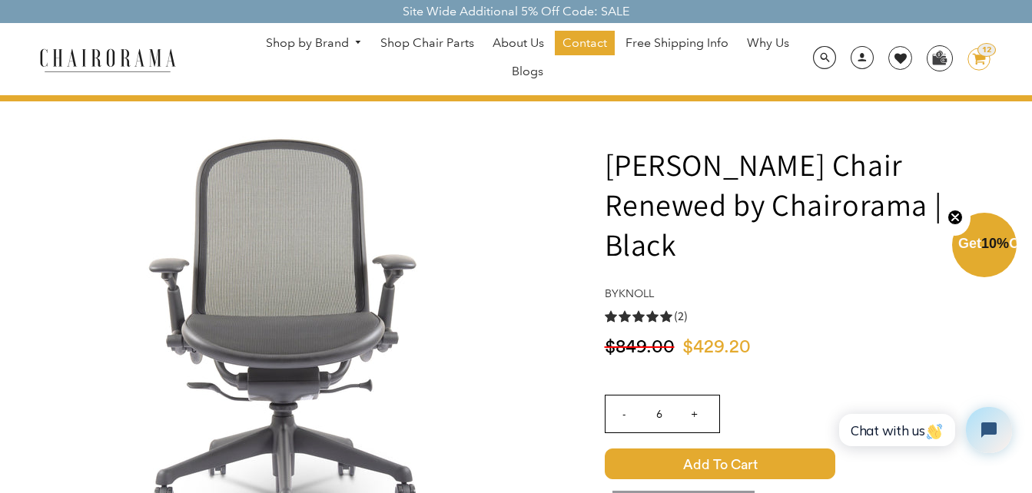
scroll to position [0, 0]
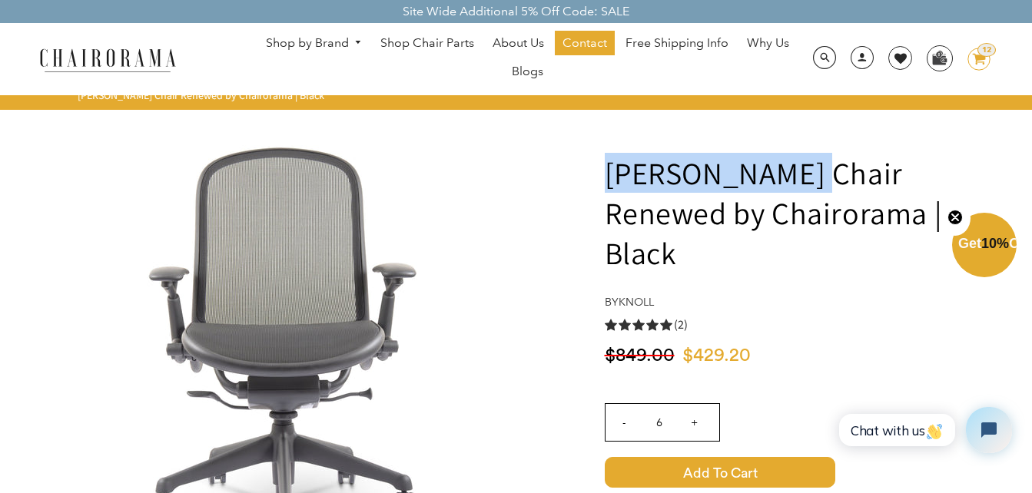
drag, startPoint x: 606, startPoint y: 172, endPoint x: 803, endPoint y: 174, distance: 196.7
click at [803, 174] on h1 "[PERSON_NAME] Chair Renewed by Chairorama | Black" at bounding box center [810, 213] width 411 height 120
copy h1 "[PERSON_NAME]"
